Goal: Task Accomplishment & Management: Complete application form

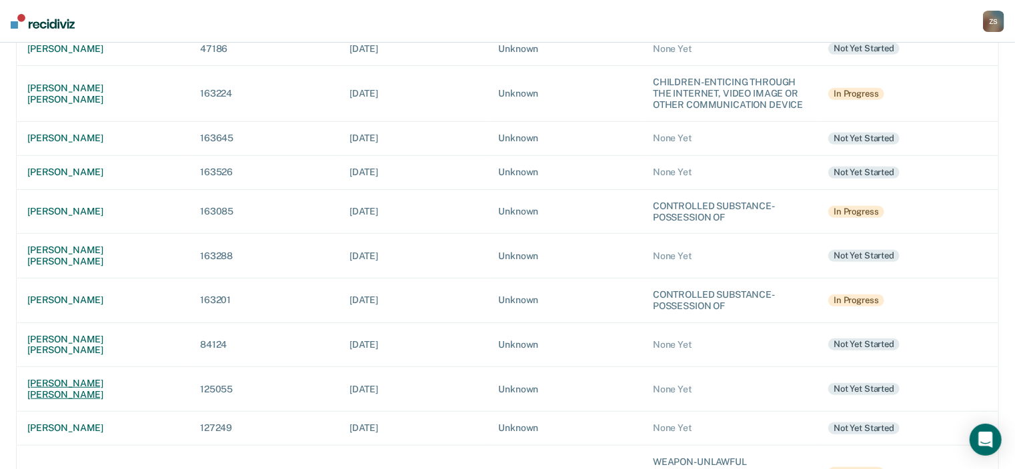
scroll to position [320, 0]
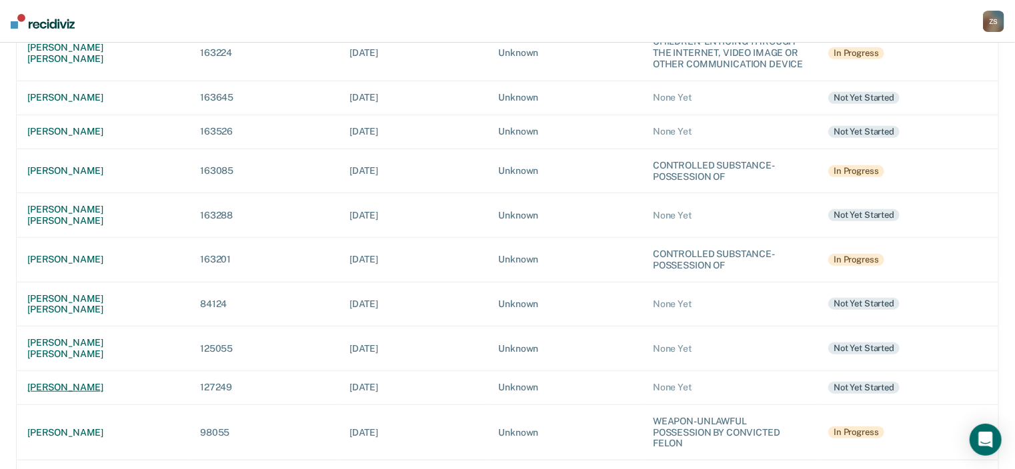
click at [80, 382] on div "[PERSON_NAME]" at bounding box center [102, 387] width 151 height 11
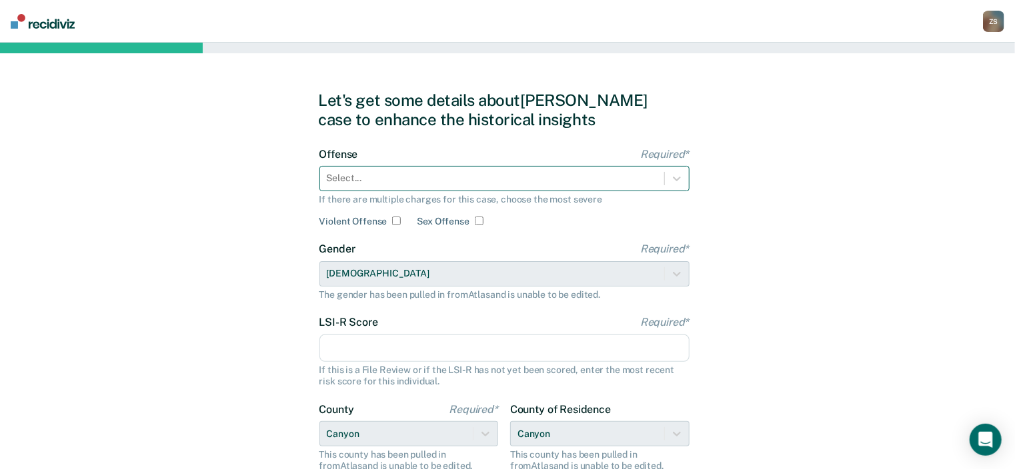
click at [381, 179] on div at bounding box center [492, 178] width 331 height 14
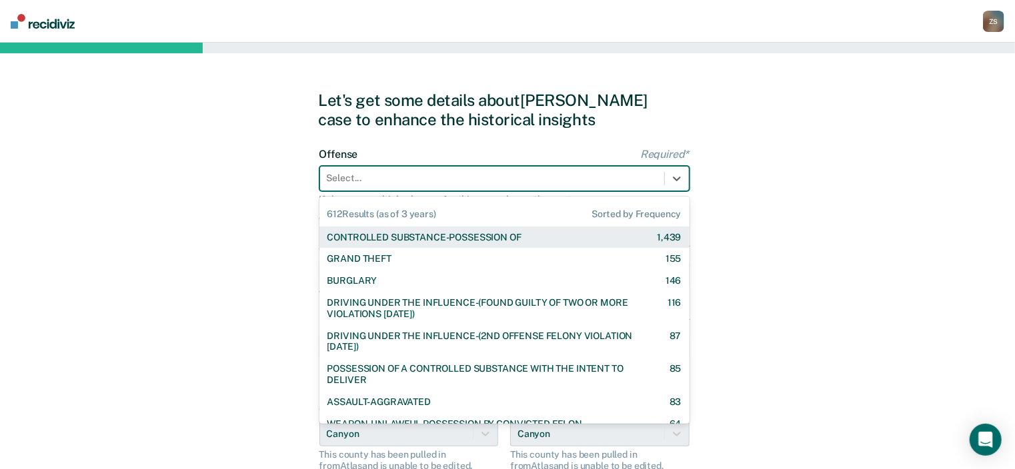
click at [390, 240] on div "CONTROLLED SUBSTANCE-POSSESSION OF" at bounding box center [424, 237] width 194 height 11
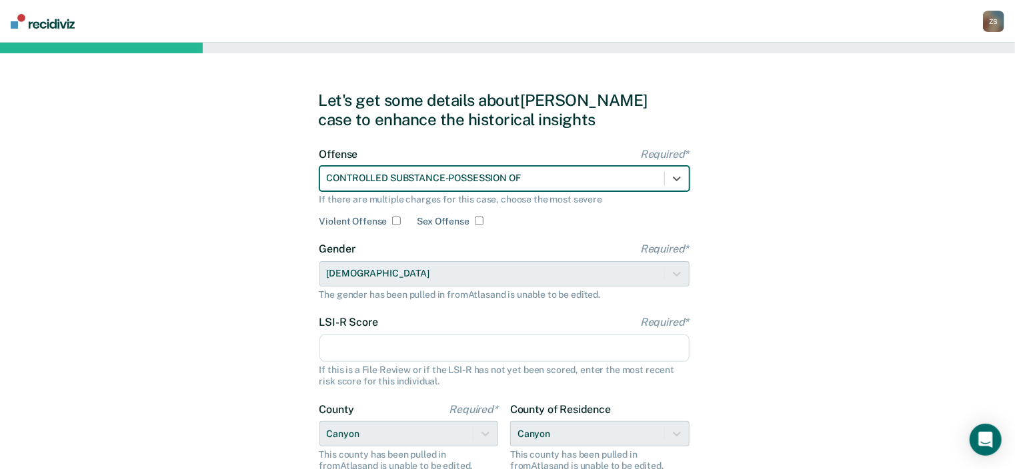
drag, startPoint x: 384, startPoint y: 345, endPoint x: 385, endPoint y: 339, distance: 6.8
click at [384, 346] on input "LSI-R Score Required*" at bounding box center [504, 349] width 370 height 28
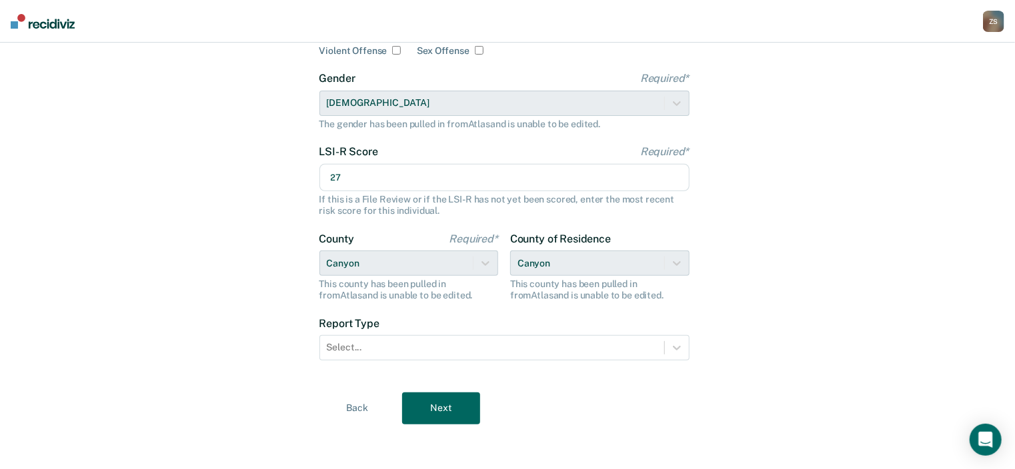
scroll to position [173, 0]
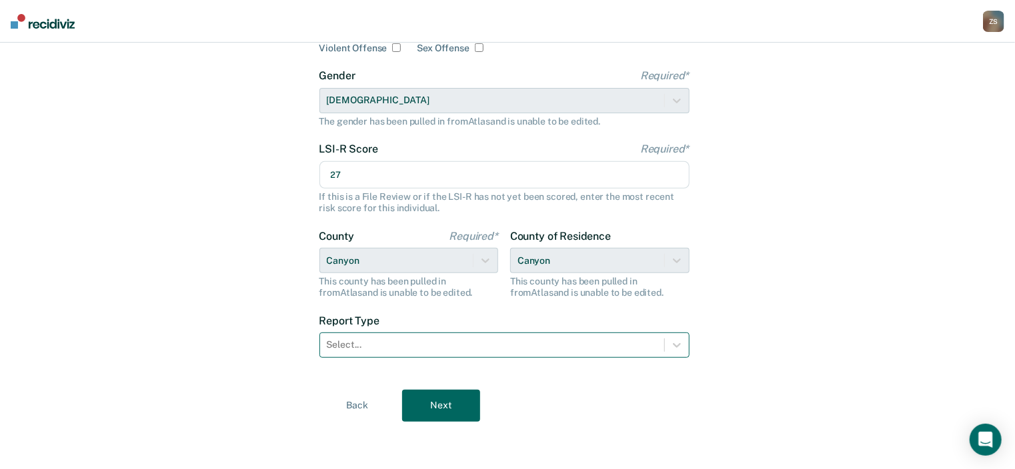
type input "27"
click at [366, 347] on div at bounding box center [492, 345] width 331 height 14
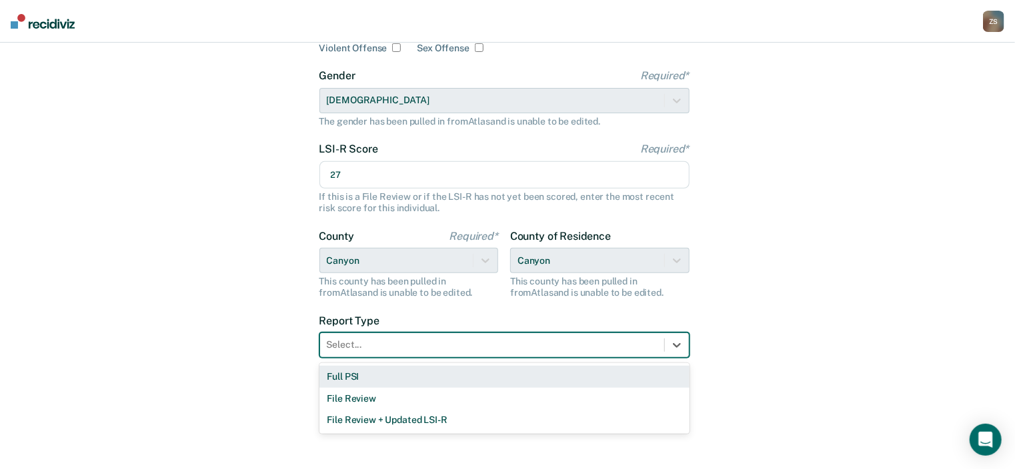
click at [365, 379] on div "Full PSI" at bounding box center [504, 377] width 370 height 22
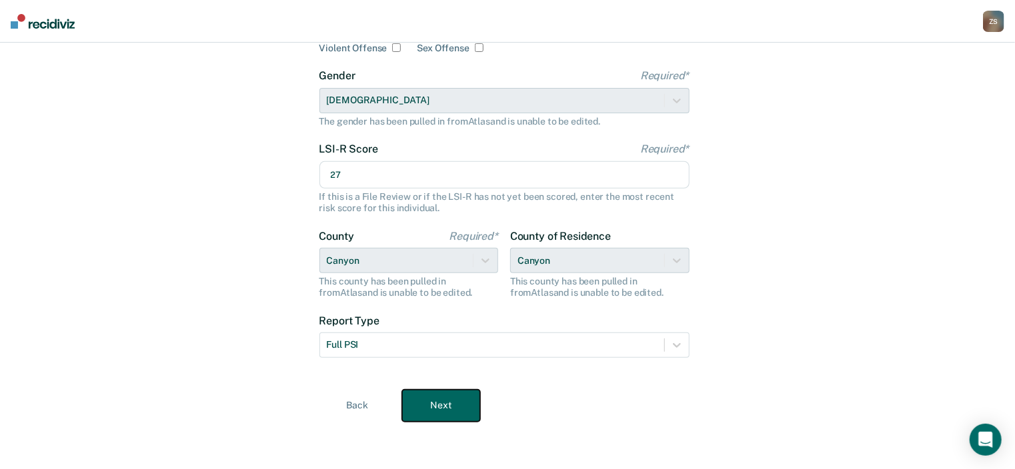
click at [418, 399] on button "Next" at bounding box center [441, 406] width 78 height 32
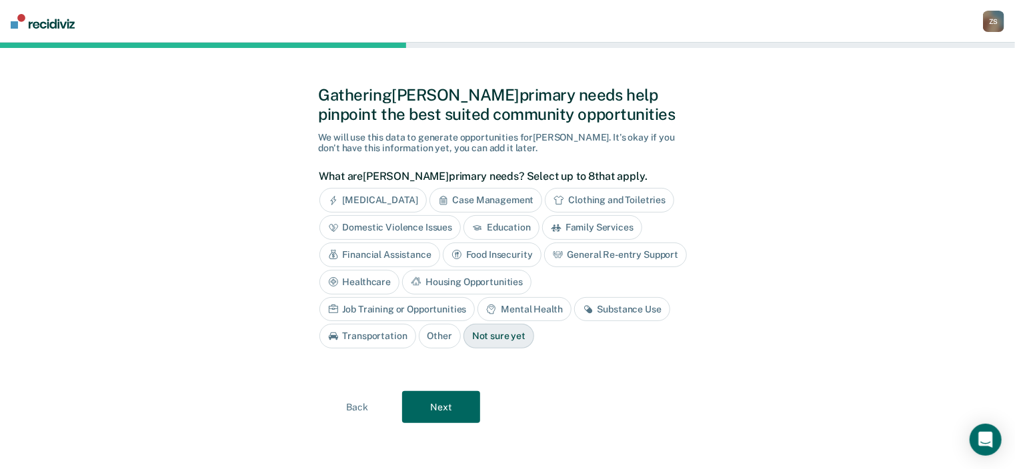
drag, startPoint x: 571, startPoint y: 299, endPoint x: 563, endPoint y: 300, distance: 8.0
click at [416, 324] on div "Transportation" at bounding box center [367, 336] width 97 height 25
click at [574, 303] on div "Substance Use" at bounding box center [622, 309] width 96 height 25
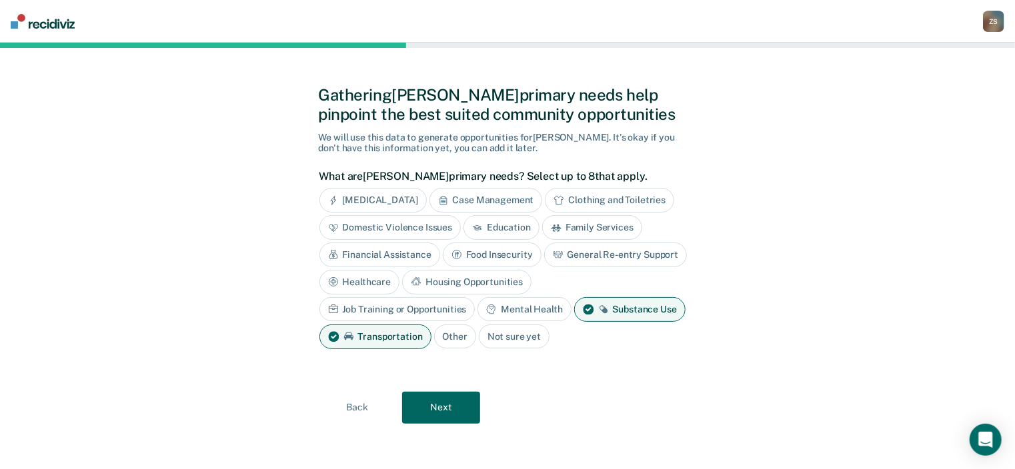
click at [477, 308] on div "Mental Health" at bounding box center [523, 309] width 93 height 25
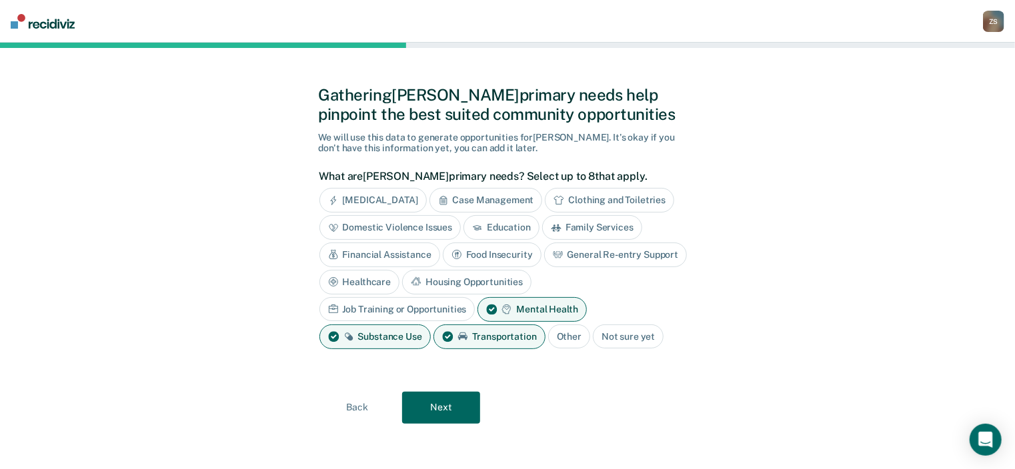
click at [477, 301] on div "Mental Health" at bounding box center [531, 309] width 109 height 25
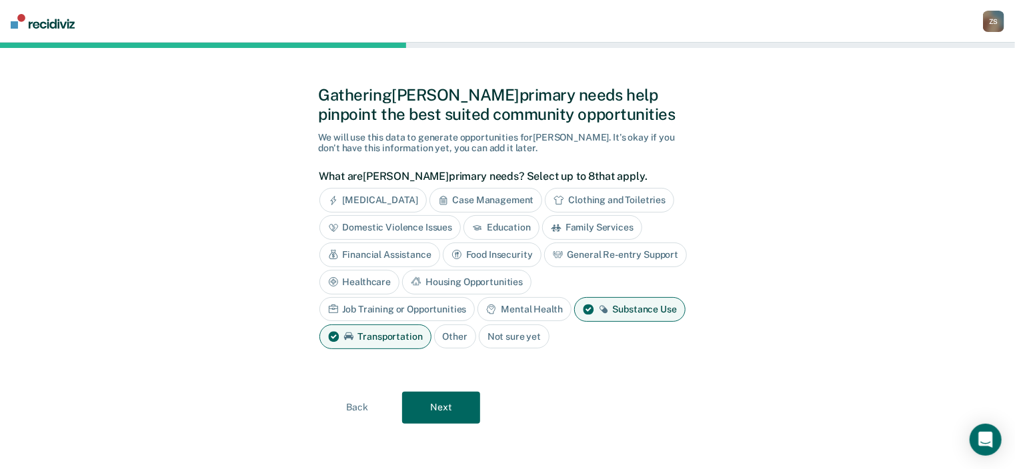
click at [477, 313] on div "Mental Health" at bounding box center [523, 309] width 93 height 25
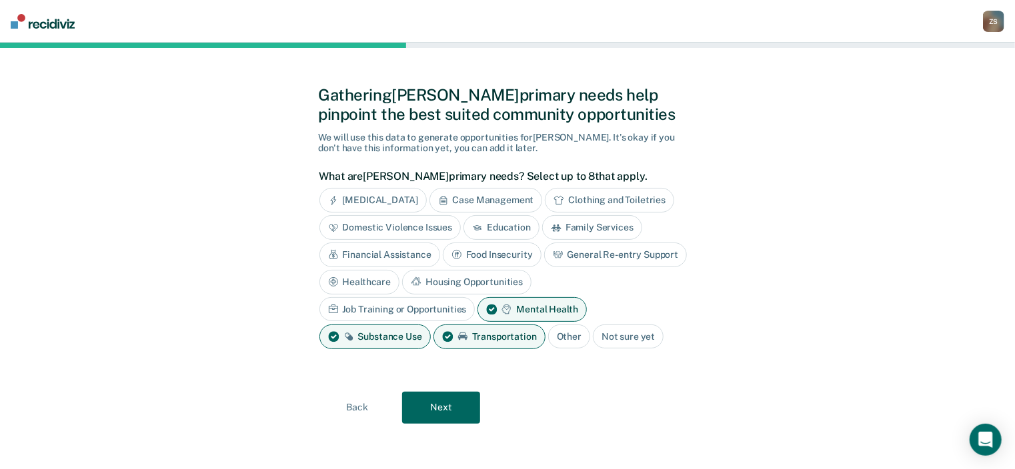
click at [475, 297] on div "Job Training or Opportunities" at bounding box center [397, 309] width 156 height 25
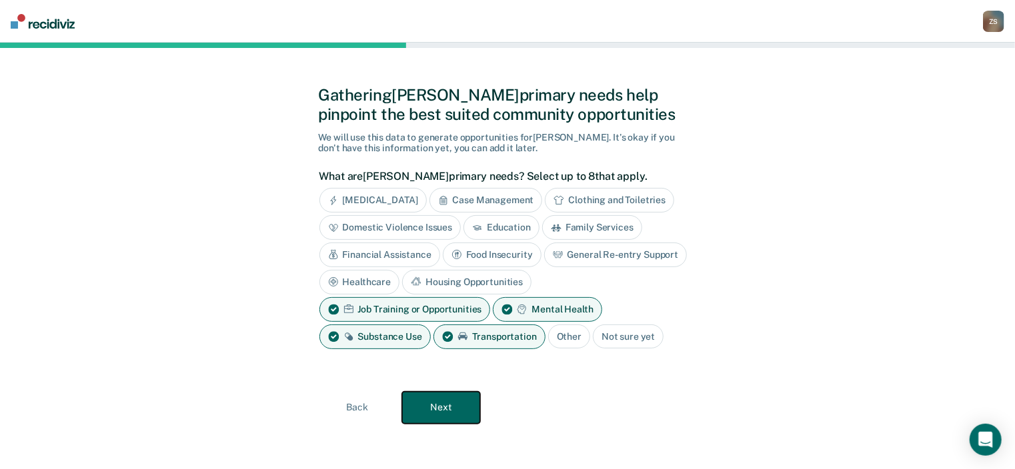
click at [447, 407] on button "Next" at bounding box center [441, 408] width 78 height 32
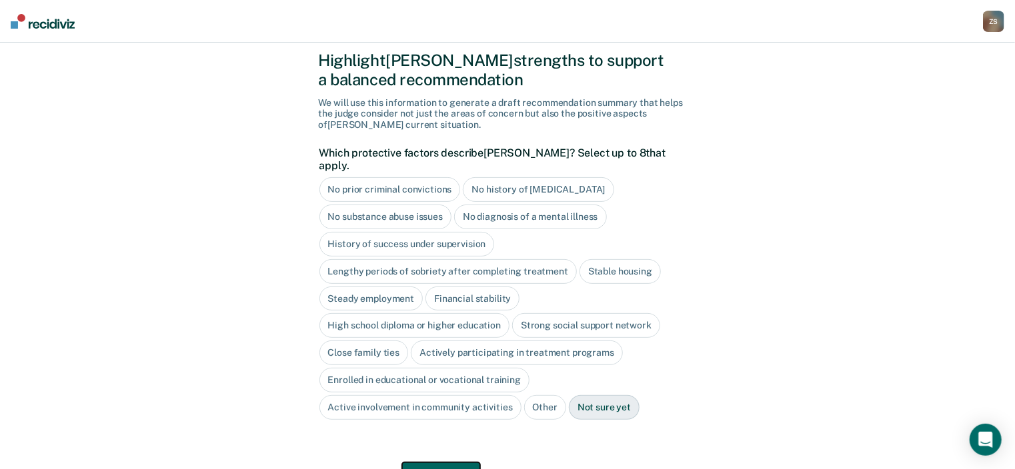
scroll to position [59, 0]
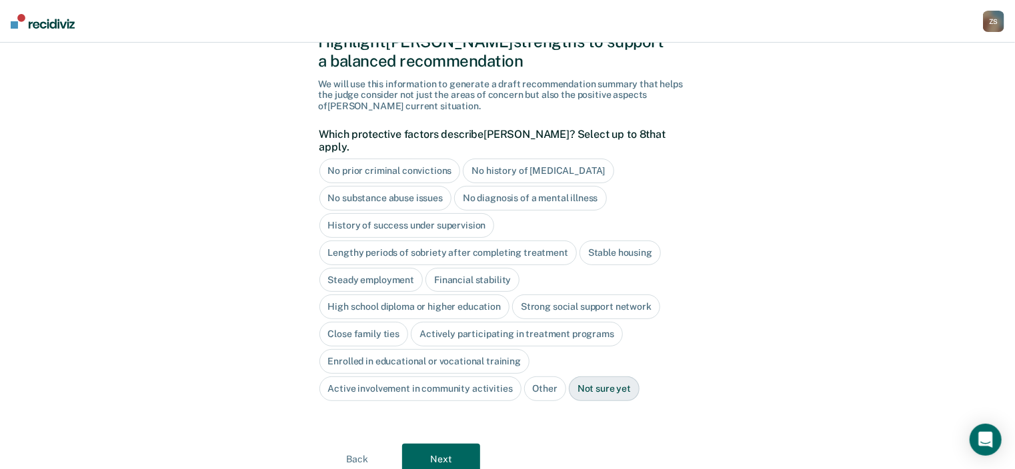
click at [601, 245] on div "Stable housing" at bounding box center [619, 253] width 81 height 25
click at [486, 268] on div "Financial stability" at bounding box center [472, 280] width 94 height 25
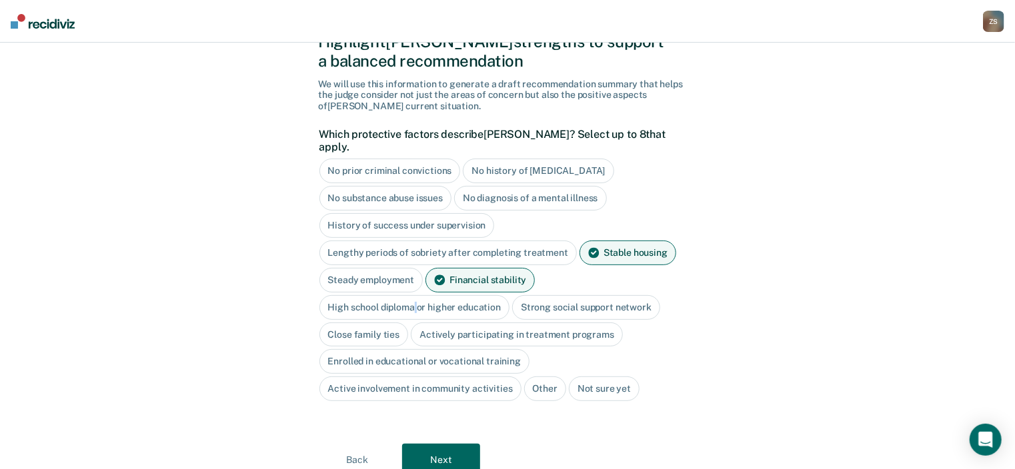
click at [421, 295] on div "High school diploma or higher education" at bounding box center [414, 307] width 191 height 25
click at [568, 295] on div "Strong social support network" at bounding box center [601, 307] width 148 height 25
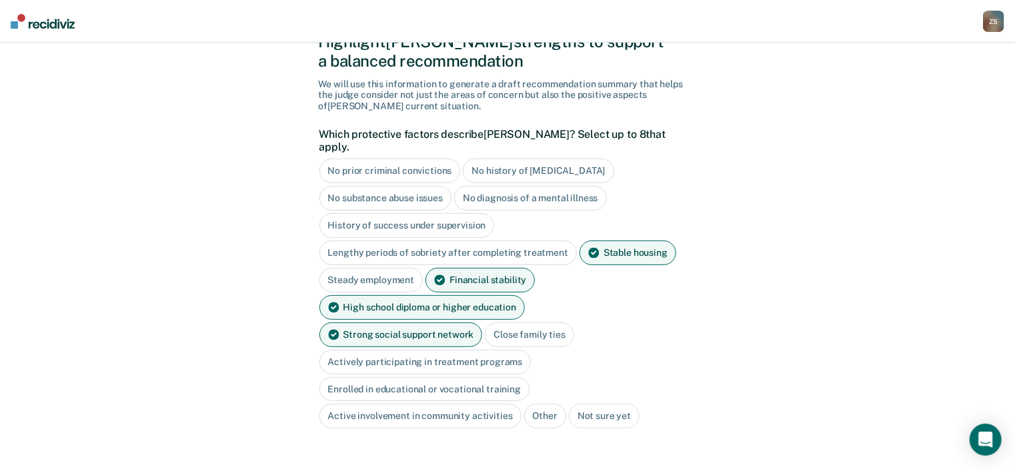
click at [485, 327] on div "Close family ties" at bounding box center [529, 335] width 89 height 25
click at [472, 377] on div "Enrolled in educational or vocational training" at bounding box center [424, 389] width 211 height 25
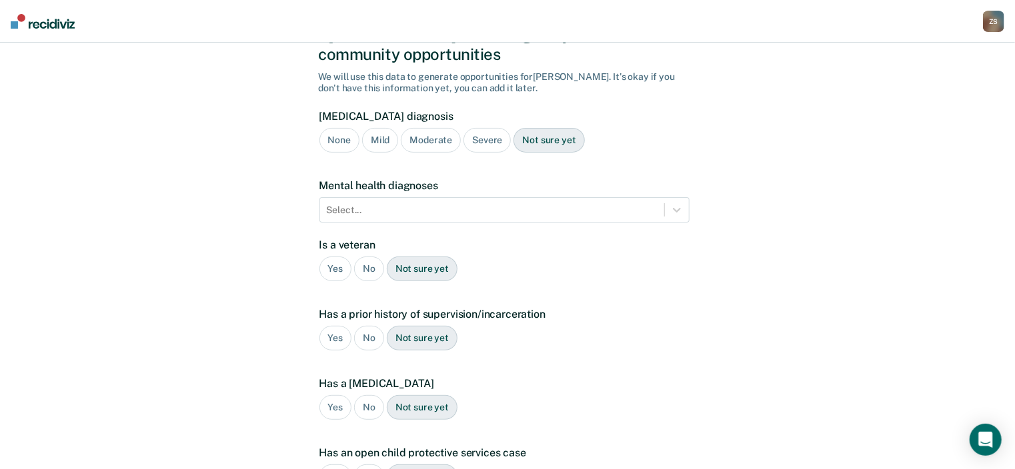
scroll to position [107, 0]
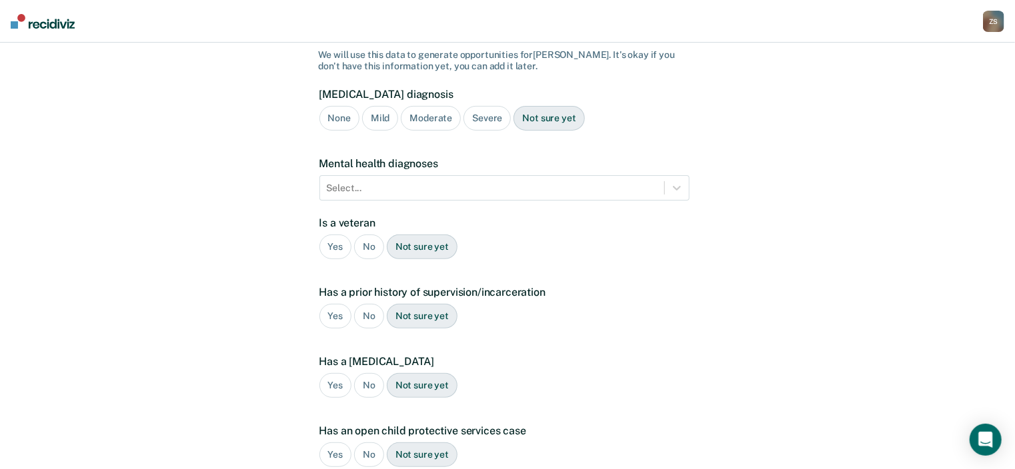
click at [368, 235] on div "No" at bounding box center [369, 247] width 30 height 25
click at [333, 304] on div "Yes" at bounding box center [335, 316] width 33 height 25
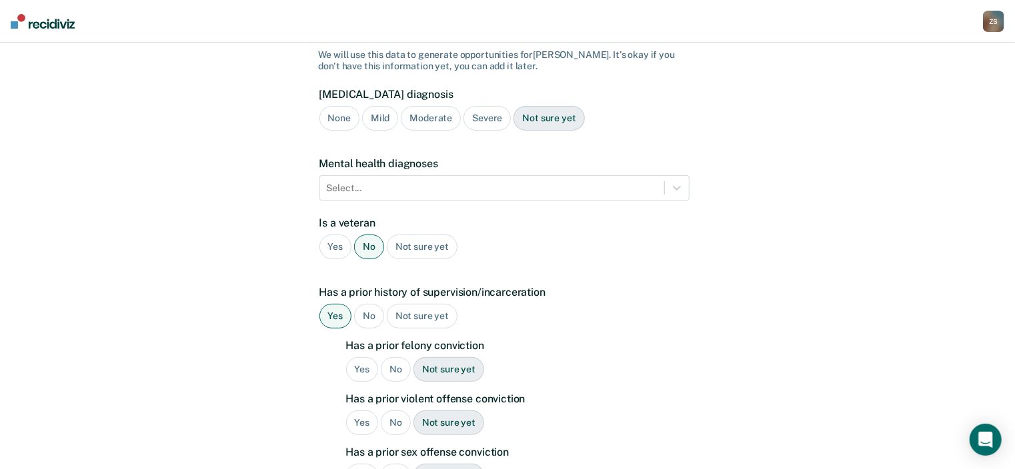
click at [352, 357] on div "Yes" at bounding box center [362, 369] width 33 height 25
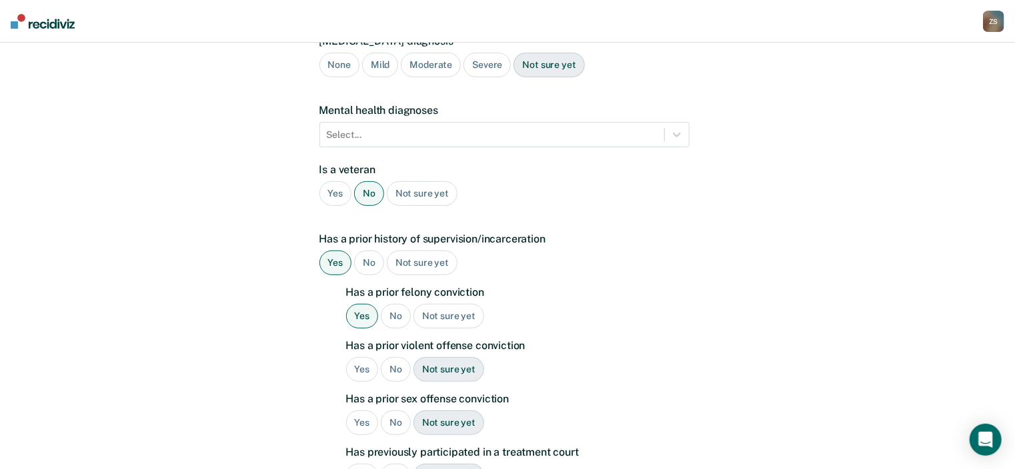
scroll to position [213, 0]
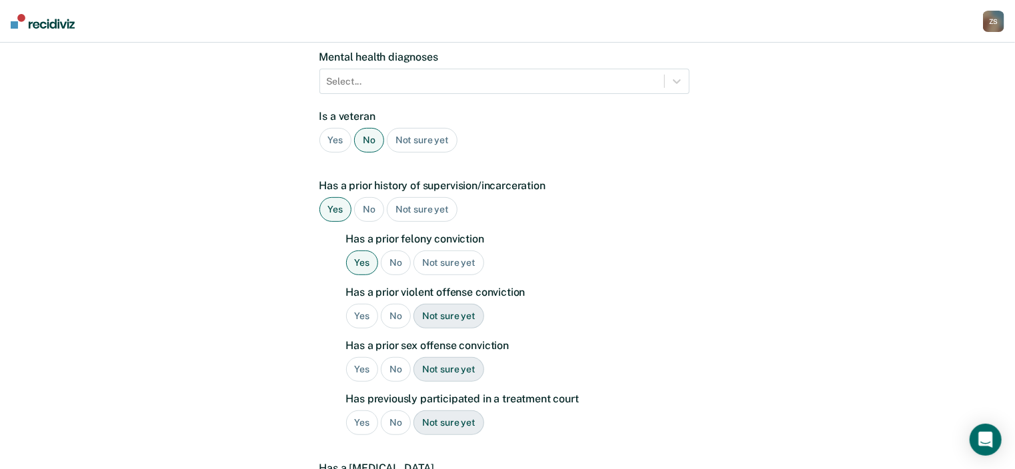
click at [368, 304] on div "Yes" at bounding box center [362, 316] width 33 height 25
click at [397, 357] on div "No" at bounding box center [396, 369] width 30 height 25
click at [399, 411] on div "No" at bounding box center [396, 423] width 30 height 25
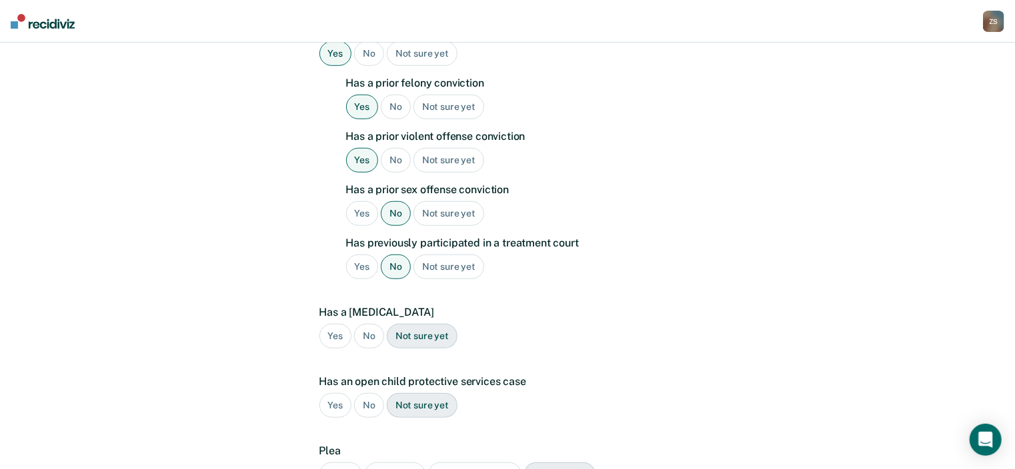
scroll to position [373, 0]
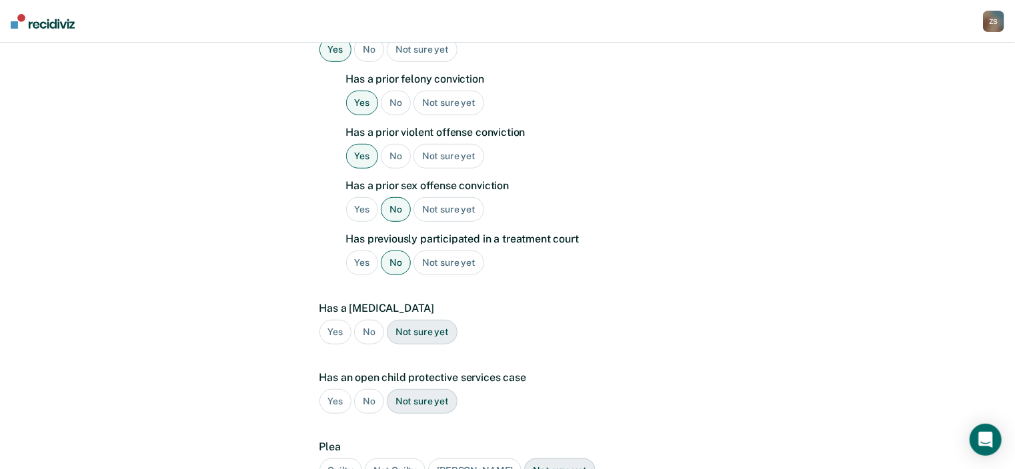
click at [368, 320] on div "No" at bounding box center [369, 332] width 30 height 25
click at [371, 389] on div "No" at bounding box center [369, 401] width 30 height 25
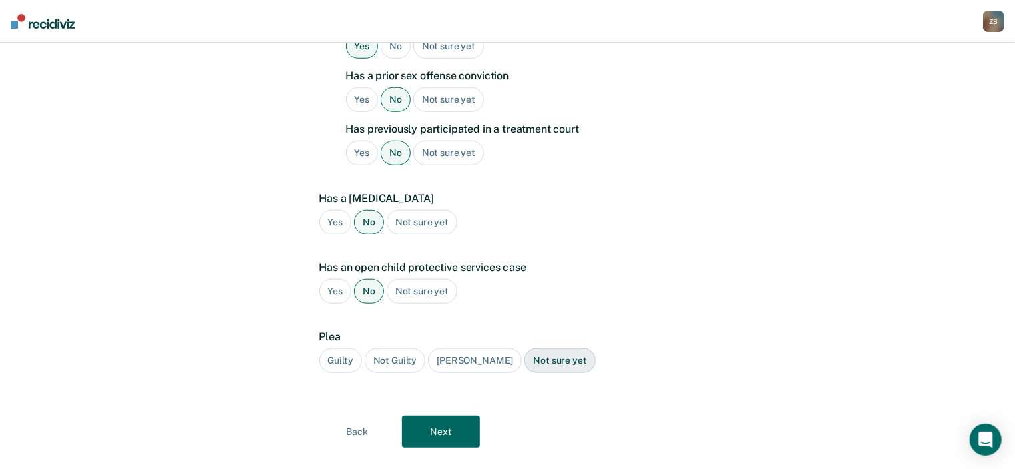
scroll to position [488, 0]
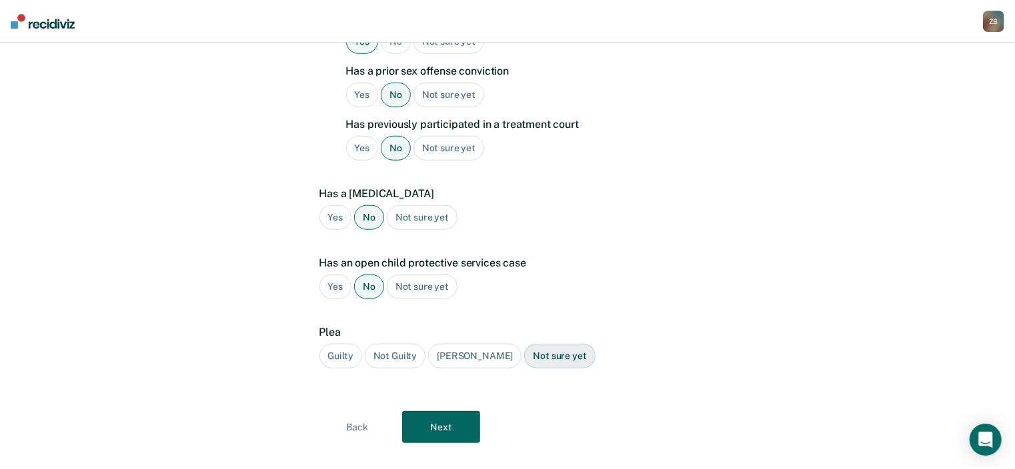
click at [340, 344] on div "Guilty" at bounding box center [340, 356] width 43 height 25
click at [427, 411] on button "Next" at bounding box center [441, 427] width 78 height 32
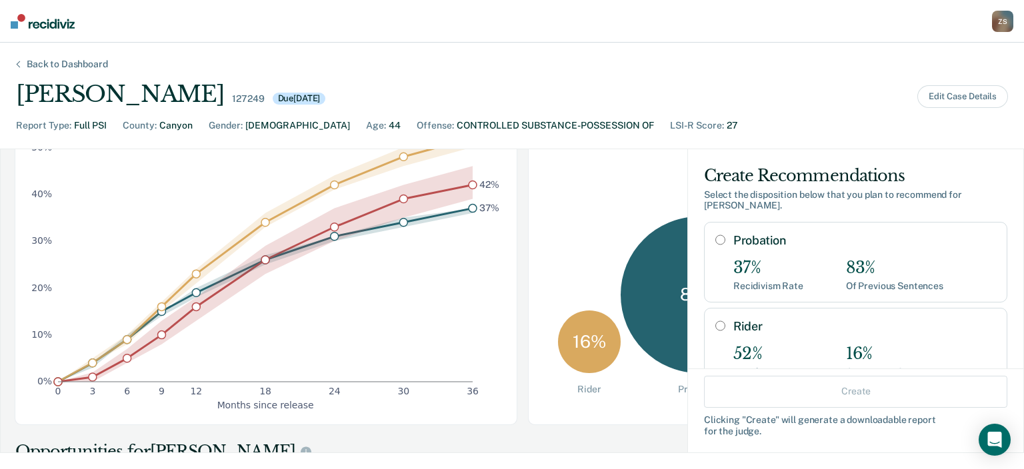
scroll to position [0, 0]
click at [715, 235] on input "Probation" at bounding box center [720, 240] width 10 height 11
radio input "true"
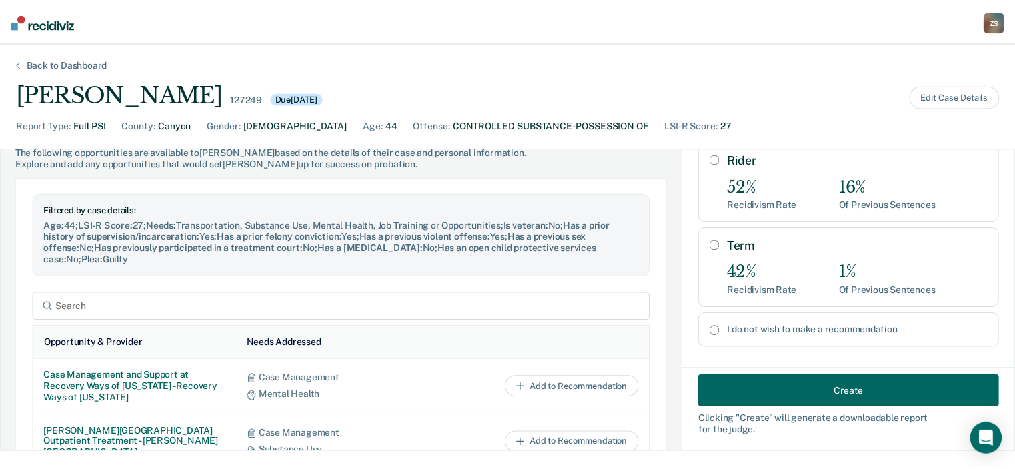
scroll to position [480, 0]
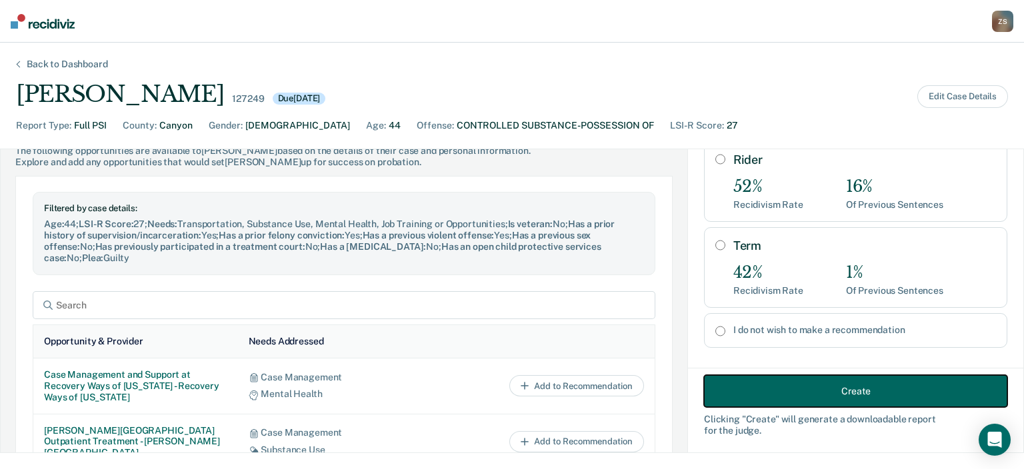
click at [801, 389] on button "Create" at bounding box center [855, 391] width 303 height 32
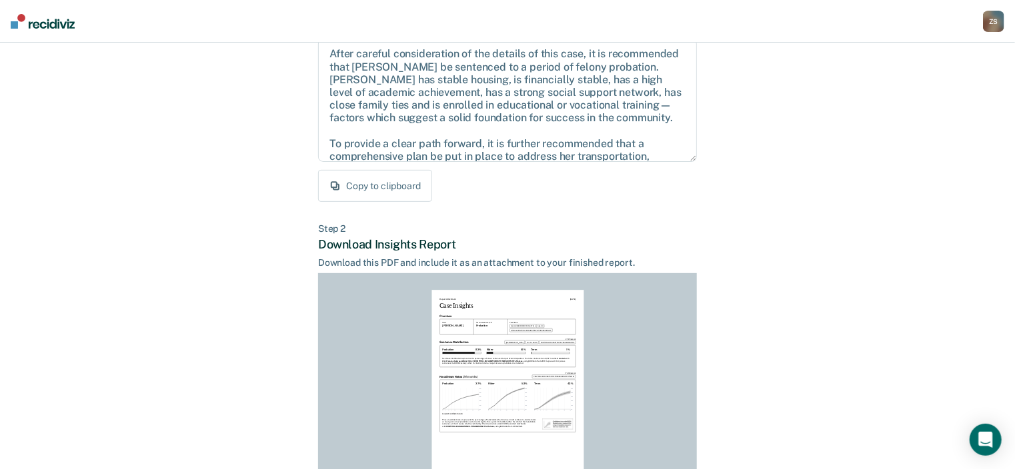
scroll to position [291, 0]
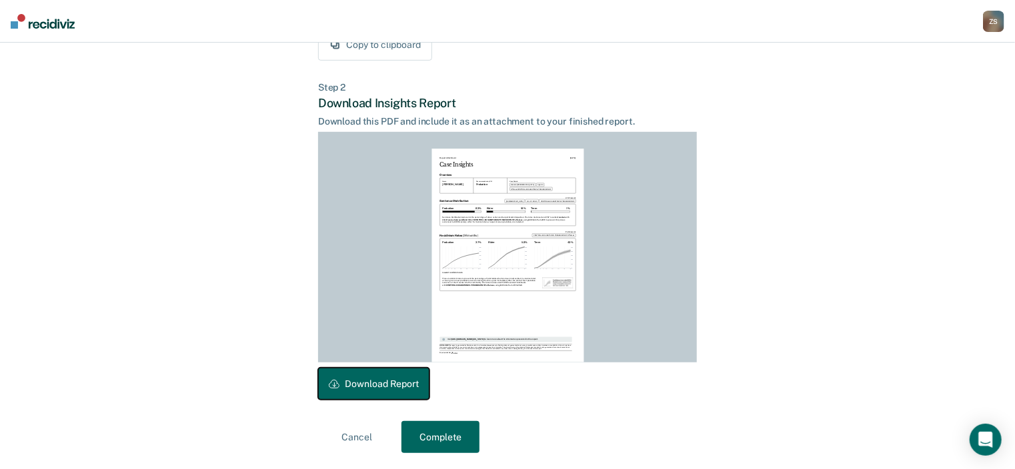
click at [393, 390] on button "Download Report" at bounding box center [373, 384] width 111 height 32
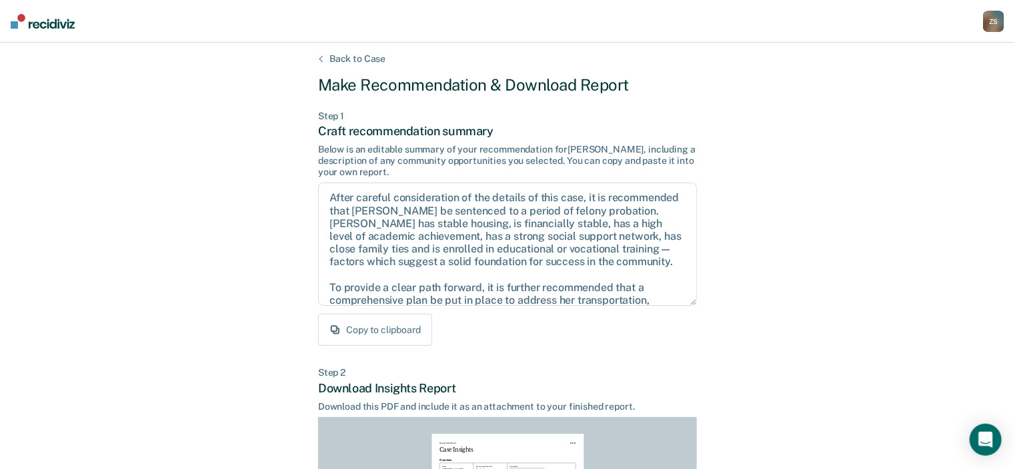
scroll to position [0, 0]
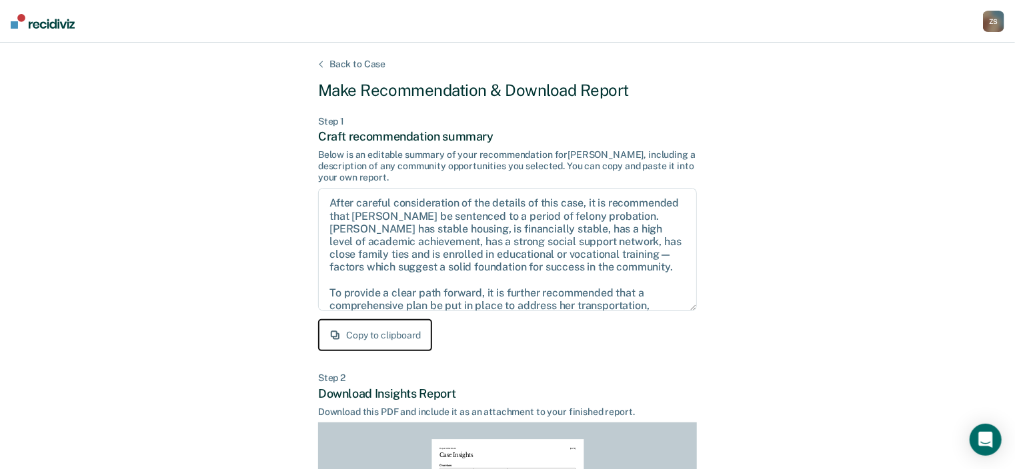
click at [403, 336] on button "Copy to clipboard" at bounding box center [375, 335] width 114 height 32
click at [999, 24] on div "Z S" at bounding box center [993, 21] width 21 height 21
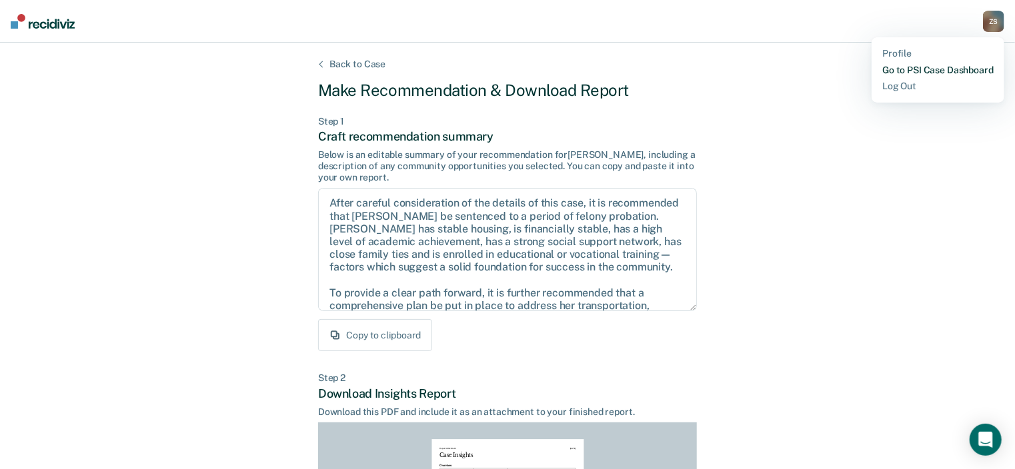
click at [920, 69] on link "Go to PSI Case Dashboard" at bounding box center [937, 70] width 111 height 11
